Goal: Navigation & Orientation: Find specific page/section

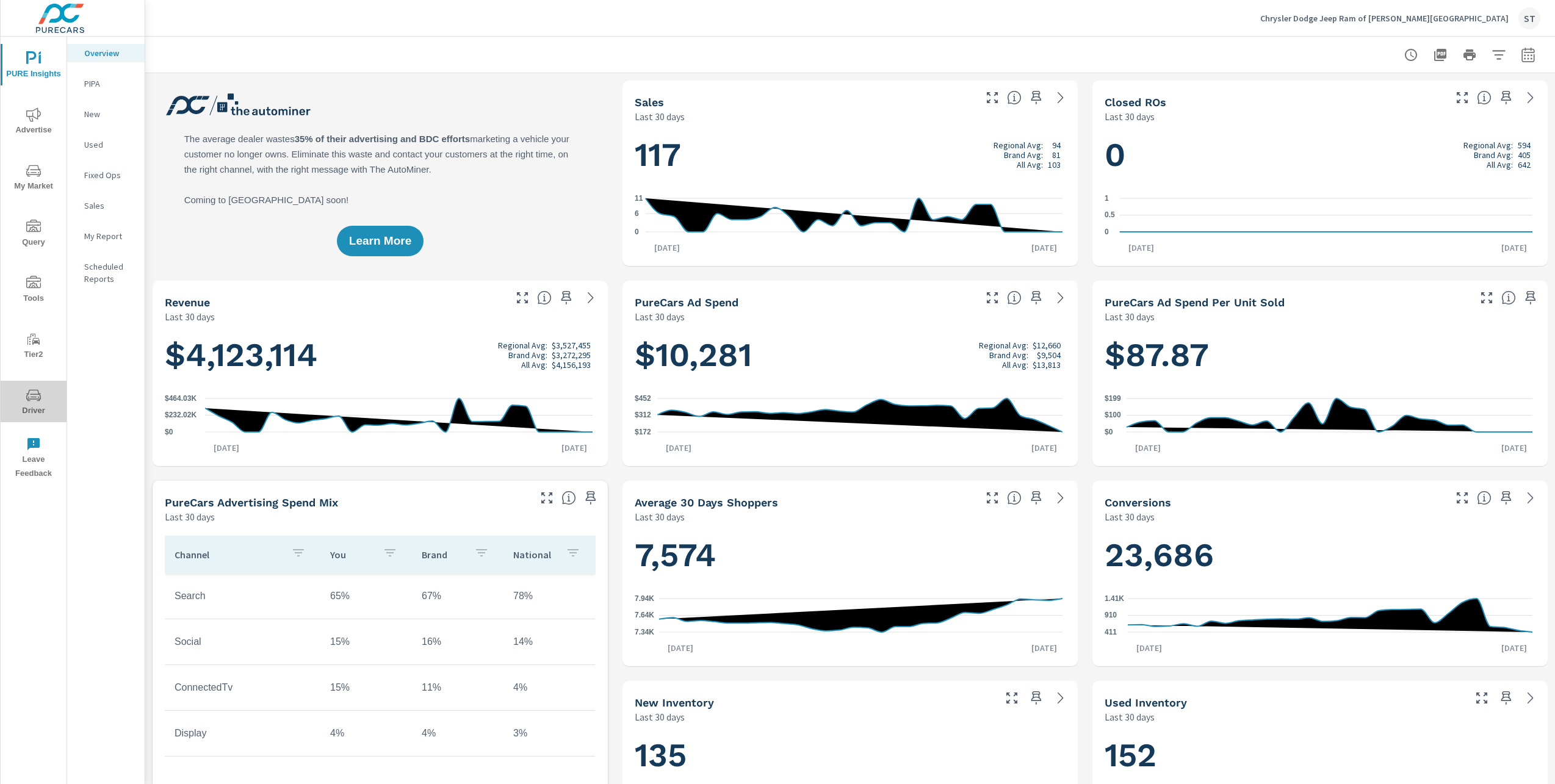
click at [29, 395] on icon "nav menu" at bounding box center [33, 395] width 15 height 15
